Goal: Task Accomplishment & Management: Manage account settings

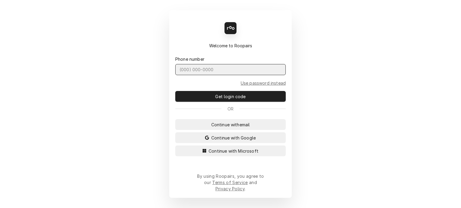
click at [271, 74] on input "Dynamic Content Wrapper" at bounding box center [230, 69] width 110 height 11
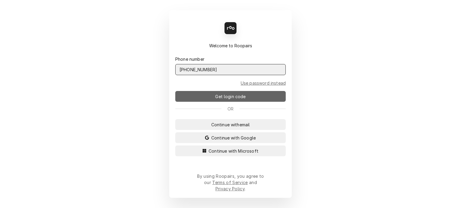
type input "[PHONE_NUMBER]"
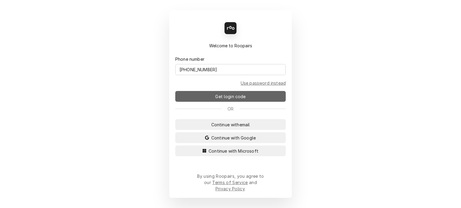
click at [244, 100] on span "Get login code" at bounding box center [230, 97] width 33 height 6
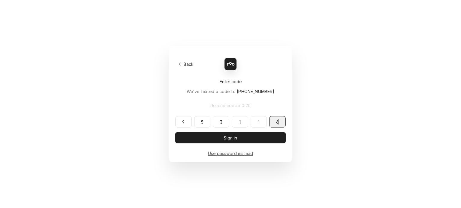
type input "953116"
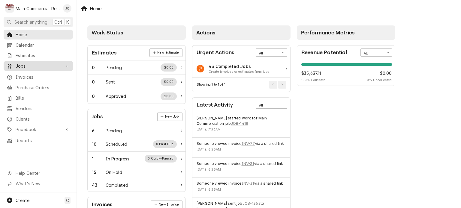
click at [31, 66] on span "Jobs" at bounding box center [38, 66] width 45 height 6
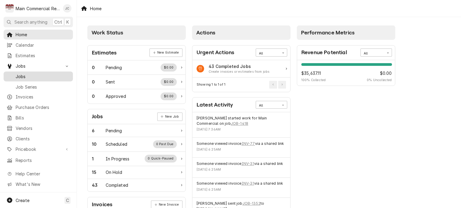
click at [25, 74] on span "Jobs" at bounding box center [43, 76] width 54 height 6
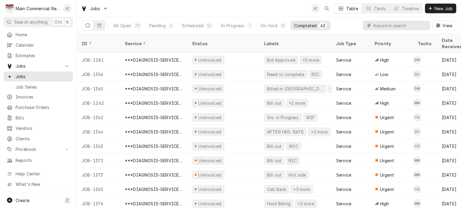
click at [380, 26] on input "Dynamic Content Wrapper" at bounding box center [399, 26] width 53 height 10
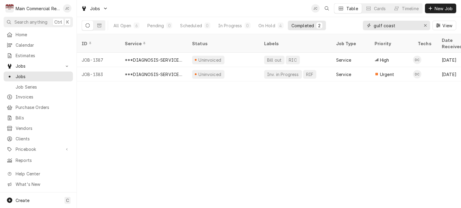
type input "gulf coast"
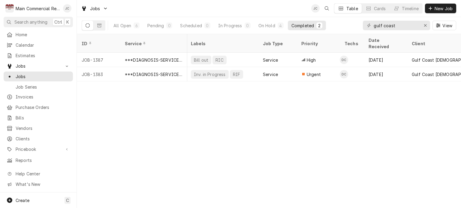
scroll to position [0, 34]
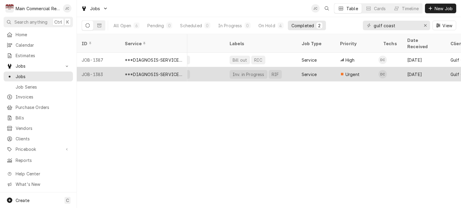
click at [171, 71] on div "***DIAGNOSIS-SERVICE CALL***" at bounding box center [154, 74] width 58 height 6
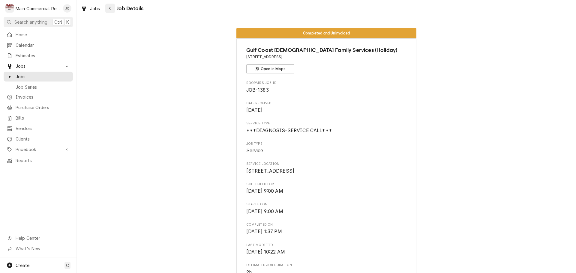
click at [108, 10] on div "Navigate back" at bounding box center [110, 8] width 6 height 6
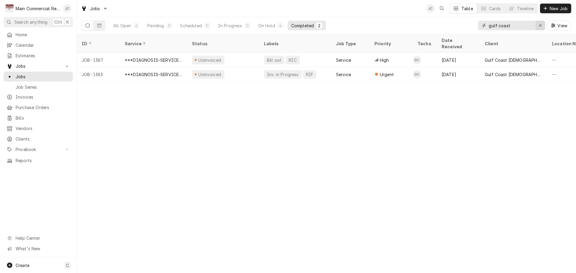
click at [538, 27] on div "Erase input" at bounding box center [540, 25] width 6 height 6
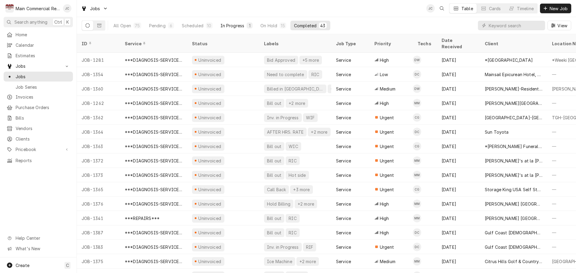
click at [224, 26] on div "In Progress" at bounding box center [232, 25] width 24 height 6
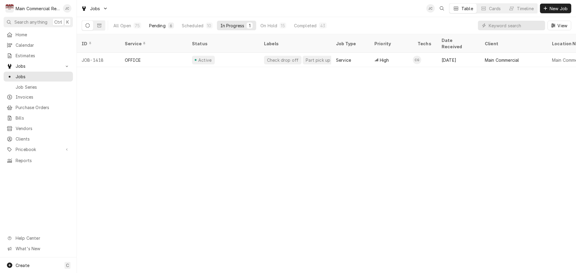
click at [160, 25] on div "Pending" at bounding box center [157, 25] width 16 height 6
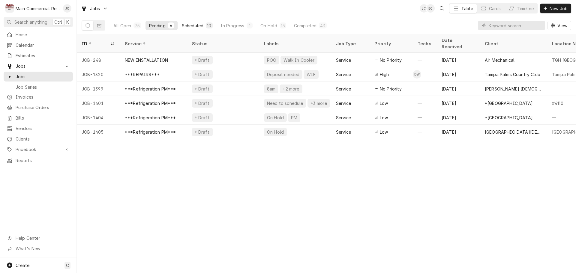
click at [189, 26] on div "Scheduled" at bounding box center [193, 25] width 22 height 6
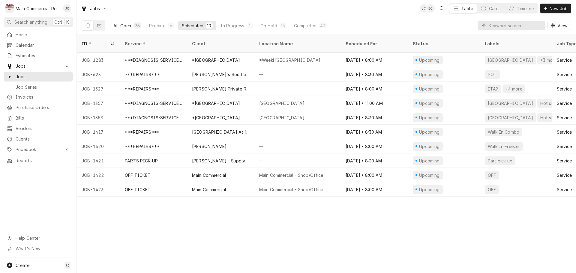
click at [117, 25] on div "All Open" at bounding box center [122, 25] width 18 height 6
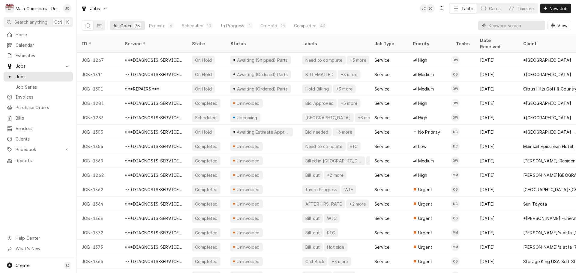
click at [489, 26] on input "Dynamic Content Wrapper" at bounding box center [515, 26] width 53 height 10
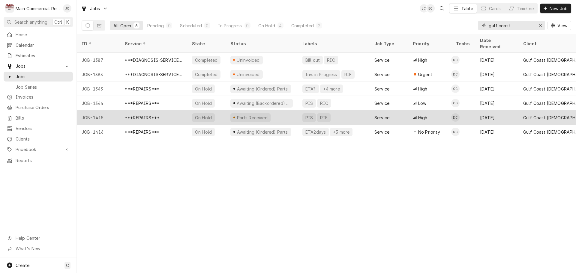
type input "gulf coast"
click at [161, 110] on div "***REPAIRS***" at bounding box center [153, 117] width 67 height 14
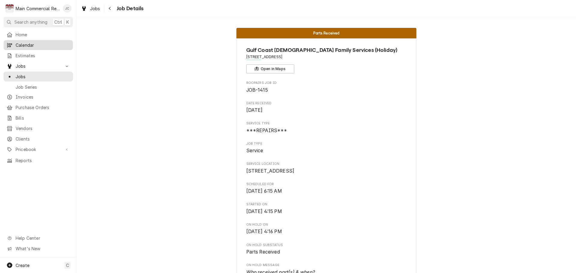
click at [31, 43] on span "Calendar" at bounding box center [43, 45] width 54 height 6
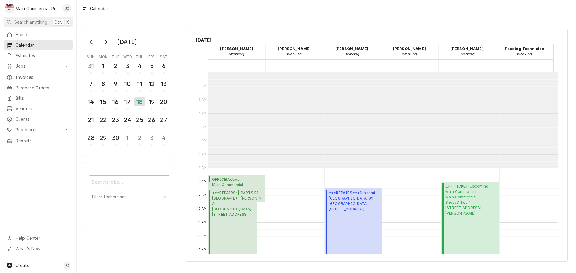
scroll to position [96, 0]
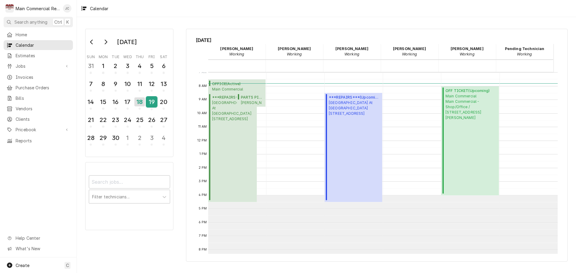
click at [149, 103] on div "19" at bounding box center [151, 102] width 10 height 10
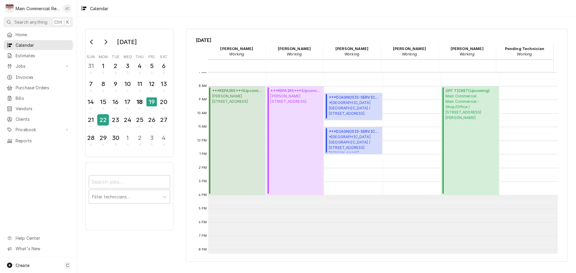
click at [102, 120] on div "22" at bounding box center [103, 120] width 10 height 10
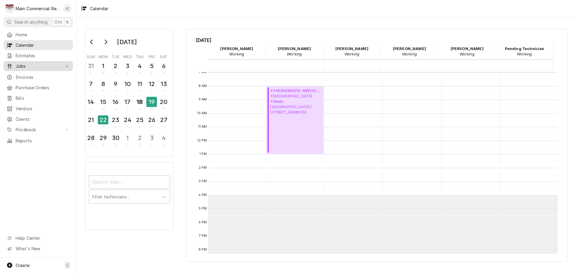
click at [29, 63] on span "Jobs" at bounding box center [38, 66] width 45 height 6
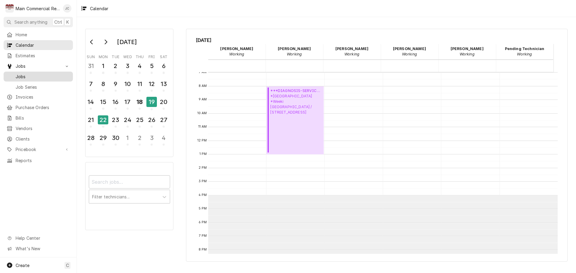
click at [24, 76] on span "Jobs" at bounding box center [43, 76] width 54 height 6
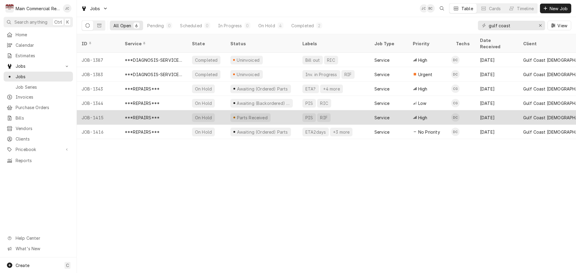
click at [154, 115] on div "***REPAIRS***" at bounding box center [142, 118] width 35 height 6
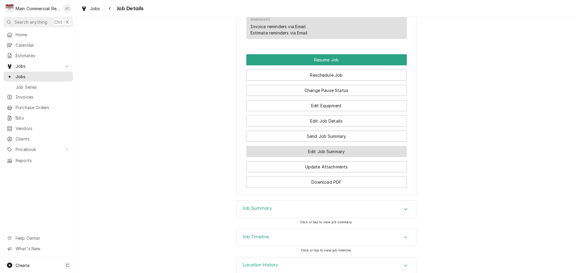
scroll to position [643, 0]
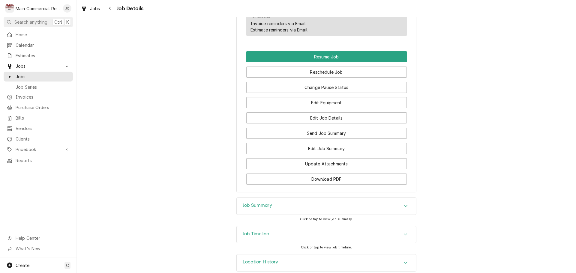
click at [401, 203] on div "Accordion Header" at bounding box center [405, 206] width 9 height 7
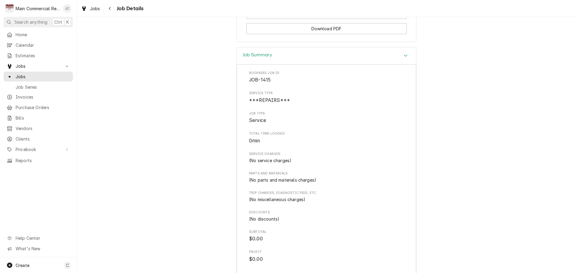
scroll to position [823, 0]
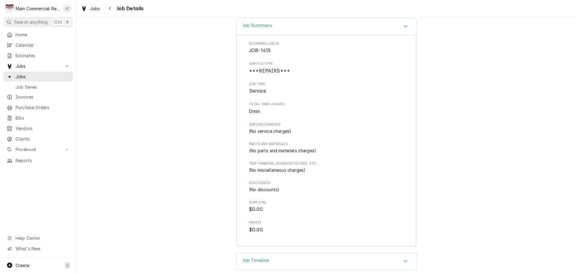
click at [461, 192] on div "Job Summary Roopairs Job ID JOB-1415 Service Type ***REPAIRS*** Job Type Servic…" at bounding box center [326, 135] width 499 height 235
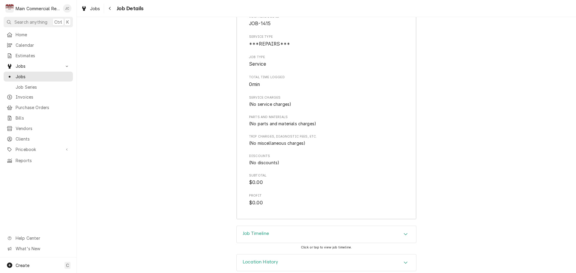
click at [389, 228] on div "Job Timeline" at bounding box center [326, 234] width 179 height 17
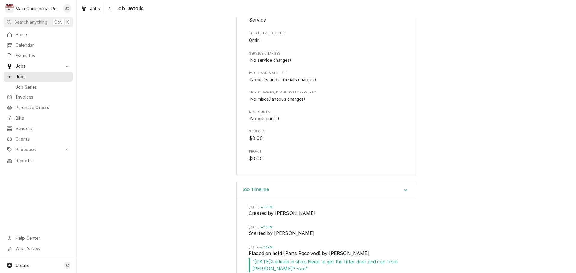
scroll to position [940, 0]
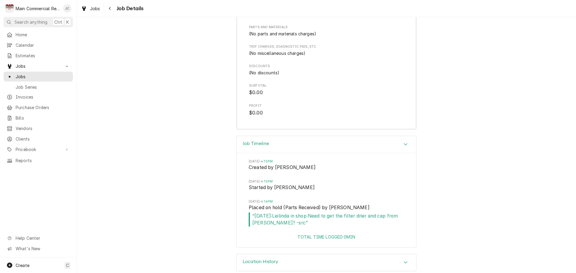
click at [403, 260] on icon "Accordion Header" at bounding box center [405, 262] width 4 height 5
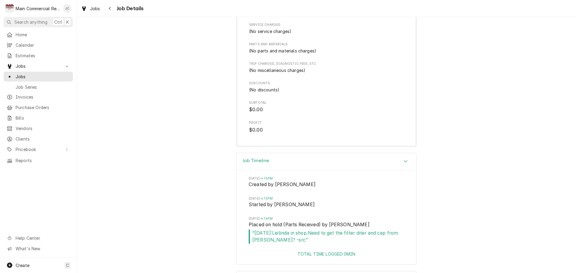
scroll to position [898, 0]
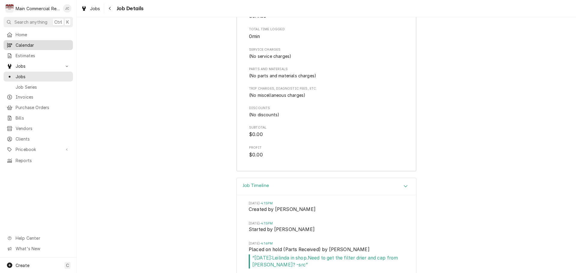
click at [25, 42] on span "Calendar" at bounding box center [43, 45] width 54 height 6
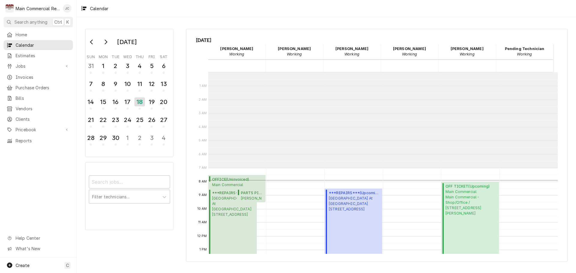
scroll to position [96, 0]
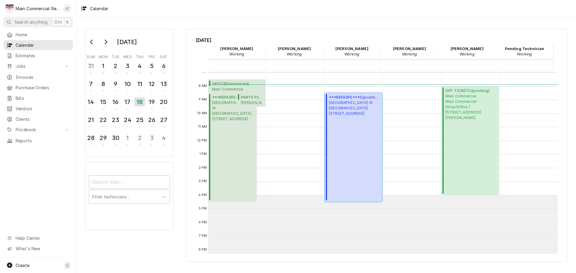
click at [354, 151] on div "***REPAIRS*** ( Upcoming ) [GEOGRAPHIC_DATA] At [GEOGRAPHIC_DATA] [STREET_ADDRE…" at bounding box center [355, 148] width 52 height 106
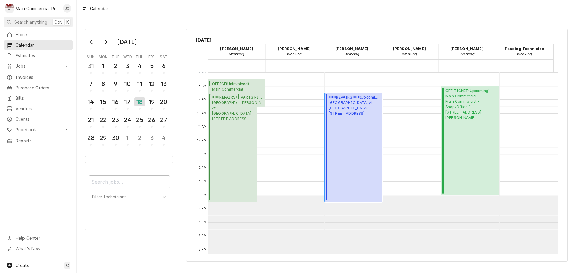
click at [349, 139] on div "***REPAIRS*** ( Upcoming ) Ardea Country Club At East Lake Woodlands 1055 Eastl…" at bounding box center [355, 148] width 52 height 106
click at [238, 141] on div "***REPAIRS*** ( Upcoming ) Ardea Country Club At East Lake Woodlands 1055 Eastl…" at bounding box center [233, 148] width 43 height 106
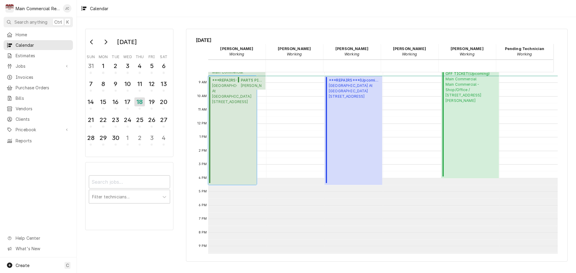
scroll to position [120, 0]
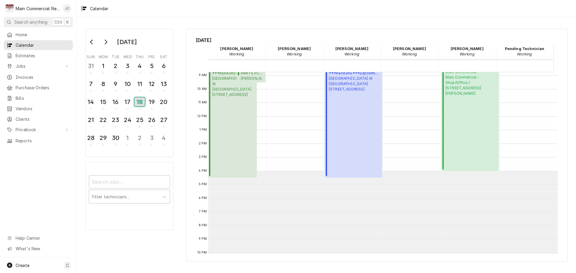
click at [140, 104] on div "18" at bounding box center [139, 101] width 10 height 9
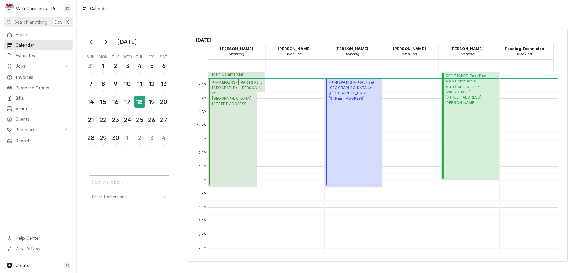
scroll to position [146, 0]
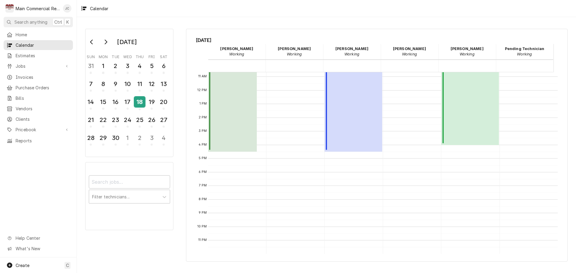
click at [138, 103] on div "18" at bounding box center [139, 102] width 10 height 10
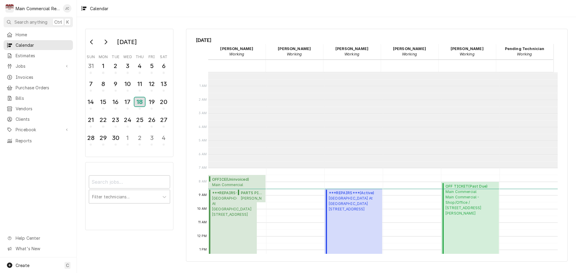
scroll to position [96, 0]
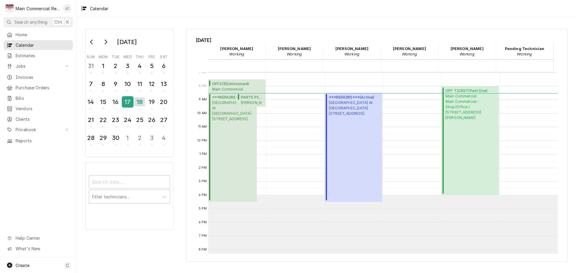
click at [127, 102] on div "17" at bounding box center [127, 102] width 10 height 10
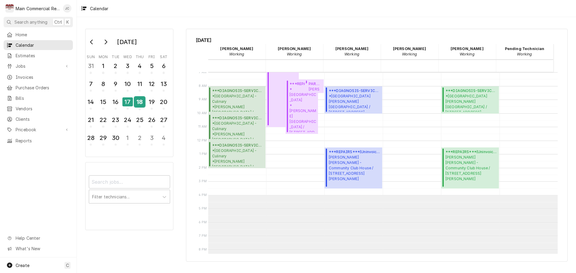
click at [141, 103] on div "18" at bounding box center [139, 102] width 10 height 10
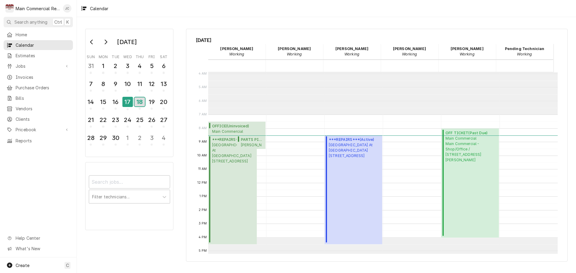
scroll to position [120, 0]
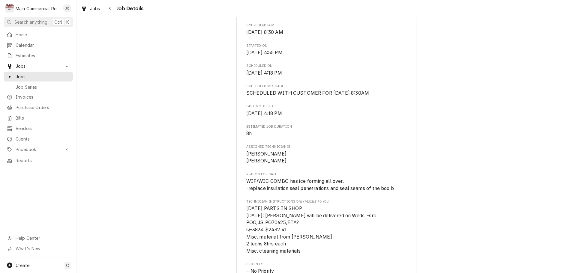
scroll to position [90, 0]
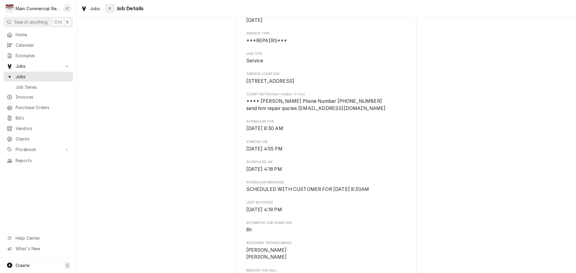
click at [113, 8] on button "Navigate back" at bounding box center [110, 9] width 10 height 10
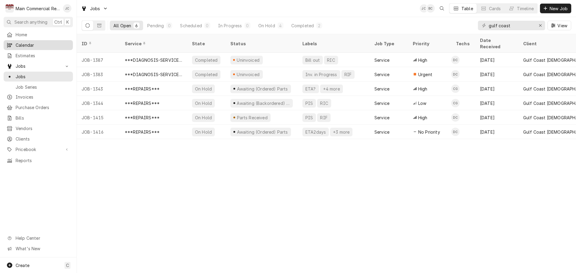
click at [21, 42] on span "Calendar" at bounding box center [43, 45] width 54 height 6
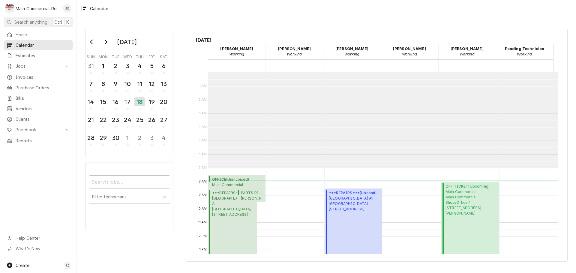
scroll to position [96, 0]
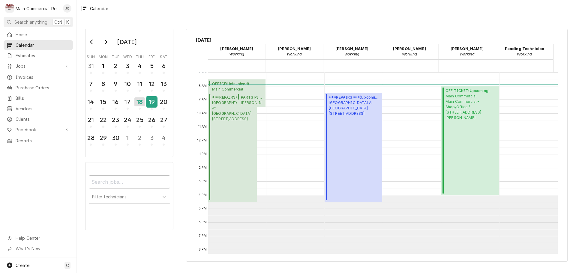
click at [152, 103] on div "19" at bounding box center [151, 102] width 10 height 10
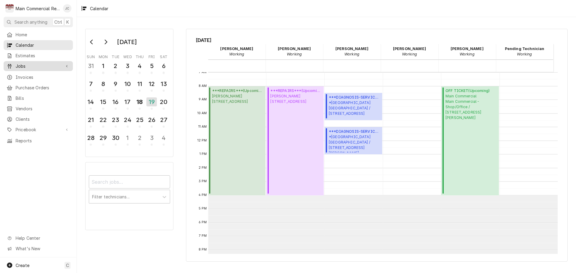
click at [21, 64] on span "Jobs" at bounding box center [38, 66] width 45 height 6
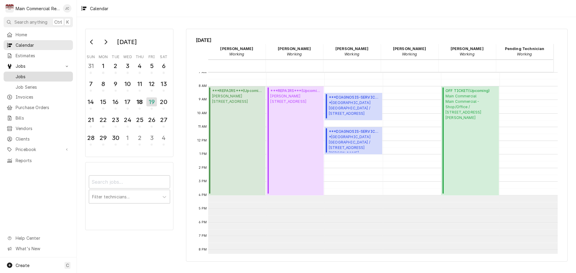
click at [21, 73] on div "Jobs" at bounding box center [38, 76] width 67 height 7
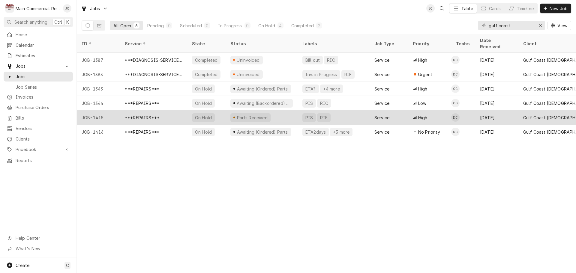
click at [162, 110] on div "***REPAIRS***" at bounding box center [153, 117] width 67 height 14
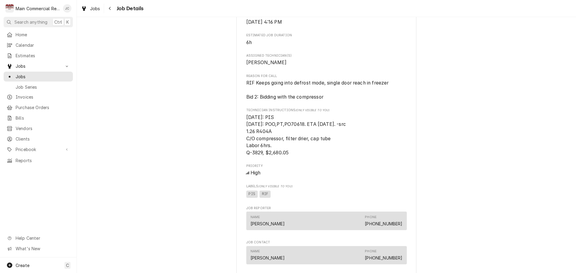
scroll to position [283, 0]
click at [110, 10] on div "Navigate back" at bounding box center [110, 8] width 6 height 6
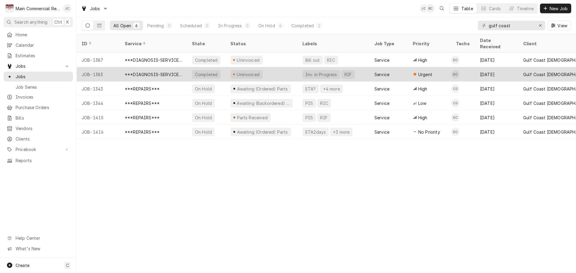
click at [242, 71] on div "Uninvoiced" at bounding box center [248, 74] width 24 height 6
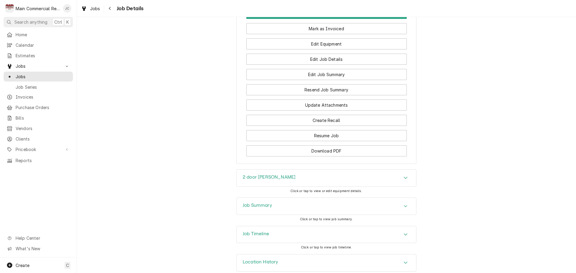
scroll to position [672, 0]
click at [307, 199] on div "Job Summary" at bounding box center [326, 206] width 179 height 17
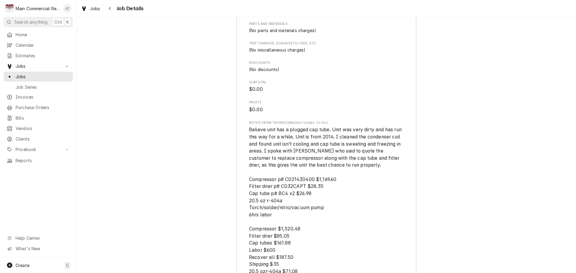
scroll to position [1392, 0]
click at [296, 175] on span "Believe unit has a plugged cap tube. Unit was very dirty and has run this way f…" at bounding box center [326, 218] width 154 height 183
drag, startPoint x: 278, startPoint y: 177, endPoint x: 304, endPoint y: 179, distance: 26.2
click at [304, 179] on span "Believe unit has a plugged cap tube. Unit was very dirty and has run this way f…" at bounding box center [326, 218] width 154 height 183
copy span "C032CAPT"
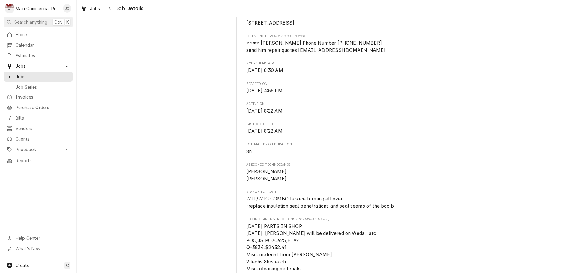
scroll to position [210, 0]
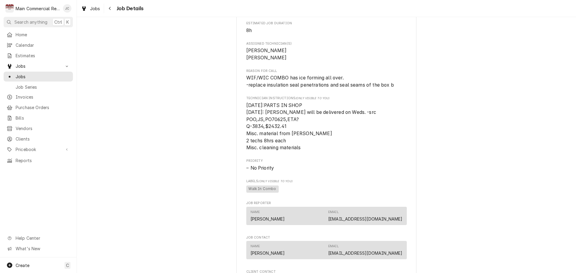
scroll to position [270, 0]
